Goal: Navigation & Orientation: Find specific page/section

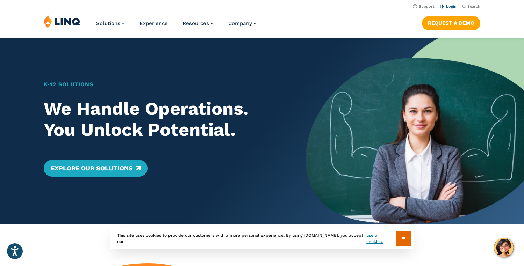
click at [448, 6] on link "Login" at bounding box center [448, 6] width 16 height 5
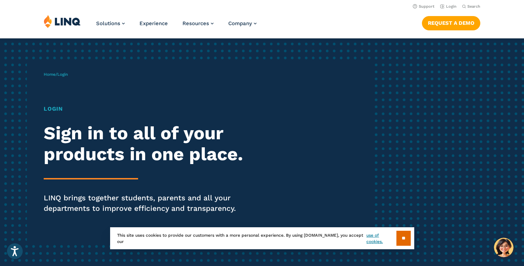
click at [58, 108] on h1 "Login" at bounding box center [145, 109] width 202 height 8
click at [67, 76] on span "Login" at bounding box center [62, 74] width 10 height 5
click at [52, 76] on link "Home" at bounding box center [50, 74] width 12 height 5
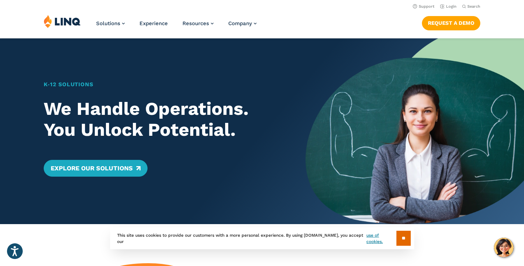
click at [71, 21] on img at bounding box center [62, 21] width 37 height 13
click at [448, 8] on link "Login" at bounding box center [448, 6] width 16 height 5
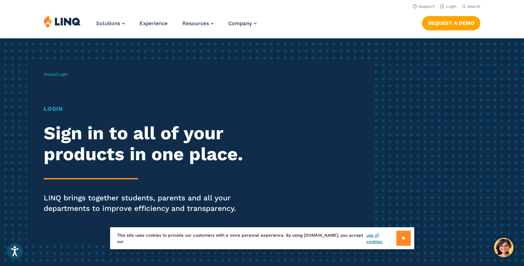
click at [409, 241] on input "**" at bounding box center [404, 238] width 14 height 15
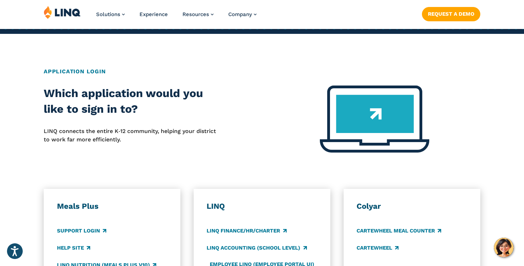
scroll to position [245, 0]
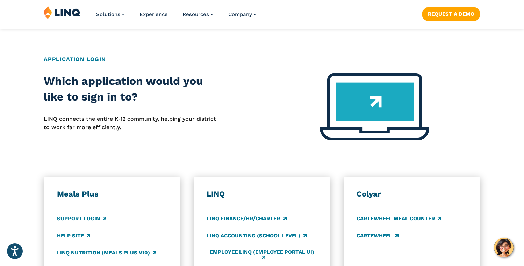
click at [145, 207] on div "Meals Plus Support Login Help Site LINQ Nutrition (Meals Plus v10)" at bounding box center [112, 234] width 111 height 89
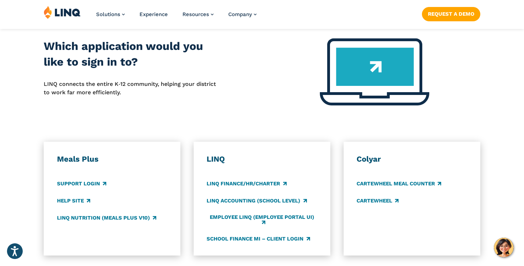
click at [77, 161] on h3 "Meals Plus" at bounding box center [112, 160] width 111 height 10
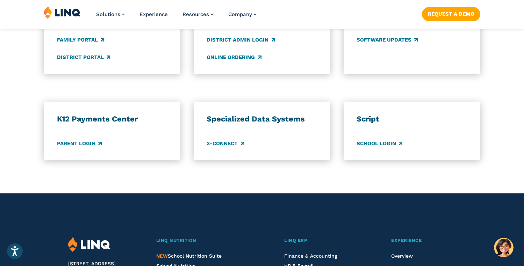
scroll to position [595, 0]
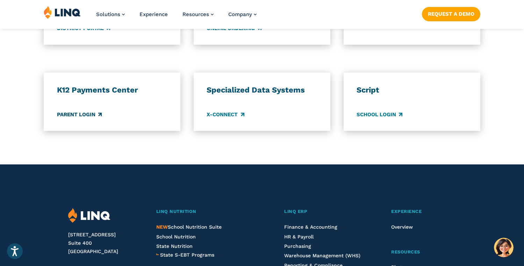
click at [78, 114] on link "Parent Login" at bounding box center [79, 115] width 45 height 8
